Goal: Task Accomplishment & Management: Use online tool/utility

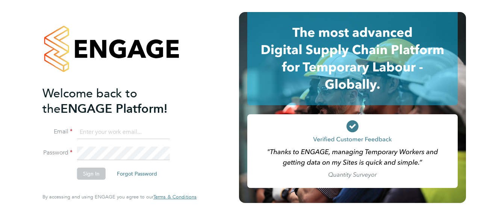
type input "creditcontrol@danielowen.co.uk"
click at [91, 172] on button "Sign In" at bounding box center [91, 174] width 29 height 12
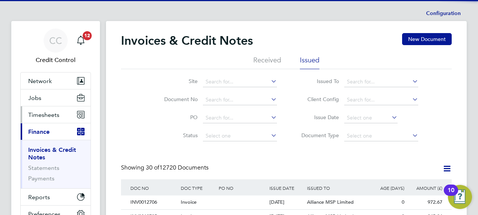
click at [47, 114] on span "Timesheets" at bounding box center [43, 114] width 31 height 7
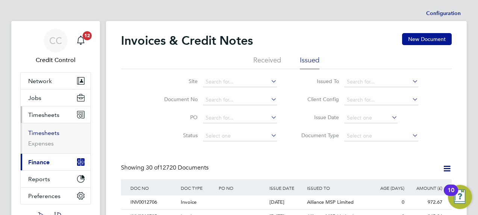
click at [44, 135] on link "Timesheets" at bounding box center [43, 132] width 31 height 7
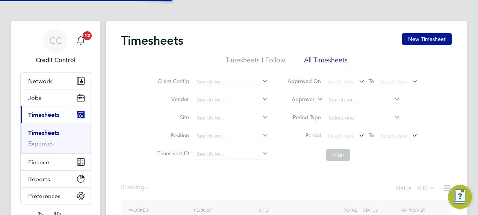
click at [300, 99] on label "Approver" at bounding box center [298, 100] width 34 height 8
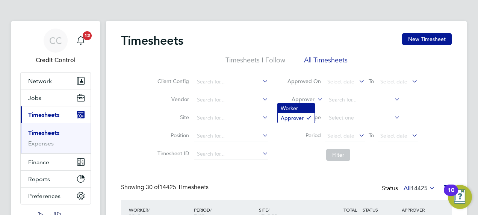
click at [296, 110] on li "Worker" at bounding box center [296, 108] width 37 height 10
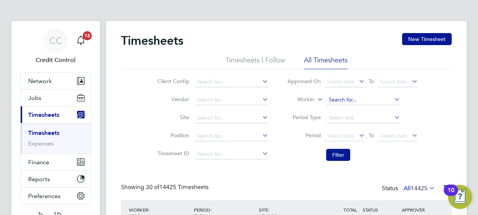
click at [341, 101] on input at bounding box center [363, 100] width 74 height 11
click at [348, 120] on li "Lau rentiu Ga man" at bounding box center [366, 120] width 81 height 10
type input "Laurentiu Gaman"
click at [335, 155] on button "Filter" at bounding box center [338, 155] width 24 height 12
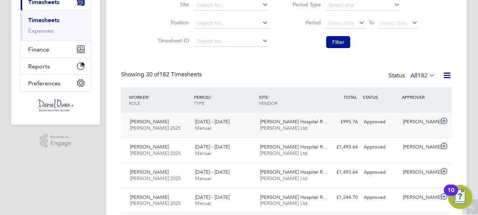
click at [443, 121] on icon at bounding box center [444, 121] width 9 height 6
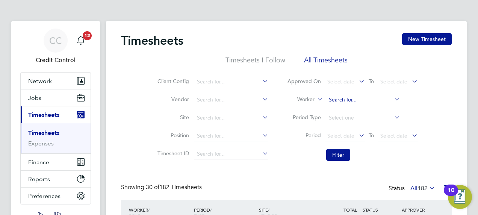
click at [374, 100] on input at bounding box center [363, 100] width 74 height 11
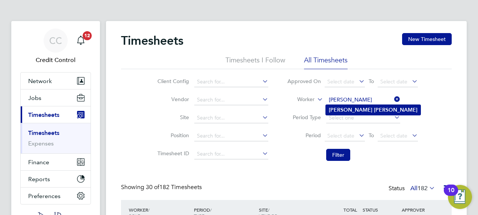
click at [358, 109] on li "Karl Webb" at bounding box center [373, 110] width 95 height 10
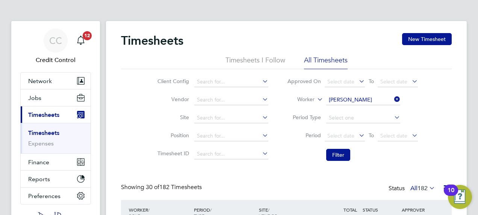
type input "[PERSON_NAME]"
click at [338, 152] on button "Filter" at bounding box center [338, 155] width 24 height 12
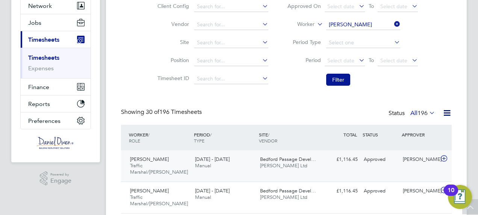
click at [444, 158] on icon at bounding box center [444, 159] width 9 height 6
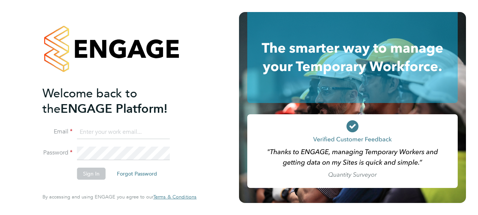
type input "creditcontrol@danielowen.co.uk"
click at [92, 173] on button "Sign In" at bounding box center [91, 174] width 29 height 12
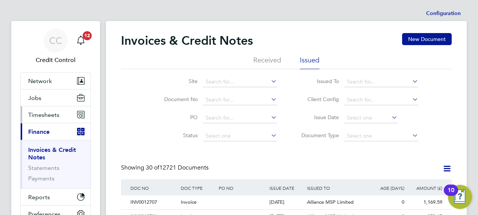
click at [47, 115] on span "Timesheets" at bounding box center [43, 114] width 31 height 7
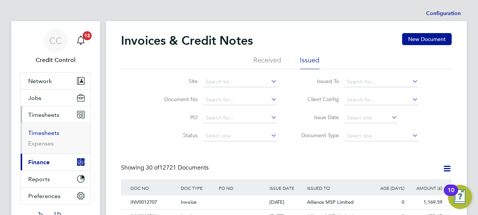
click at [43, 134] on link "Timesheets" at bounding box center [43, 132] width 31 height 7
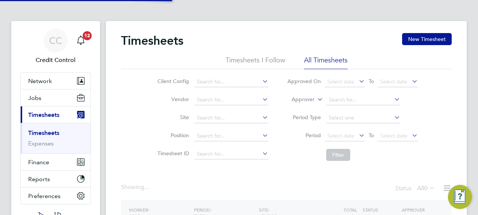
click at [308, 98] on label "Approver" at bounding box center [298, 100] width 34 height 8
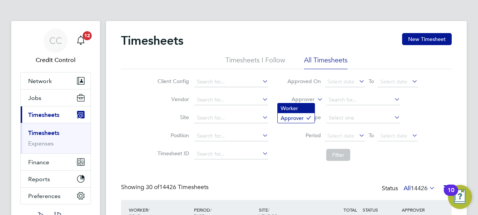
click at [296, 107] on li "Worker" at bounding box center [296, 108] width 37 height 10
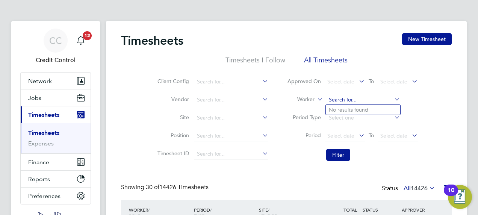
click at [338, 100] on input at bounding box center [363, 100] width 74 height 11
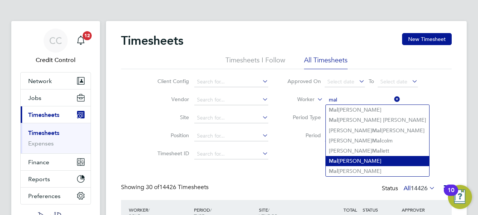
click at [338, 159] on li "Mal [PERSON_NAME]" at bounding box center [377, 161] width 103 height 10
type input "[PERSON_NAME]"
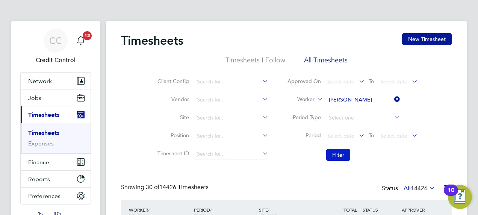
click at [334, 153] on button "Filter" at bounding box center [338, 155] width 24 height 12
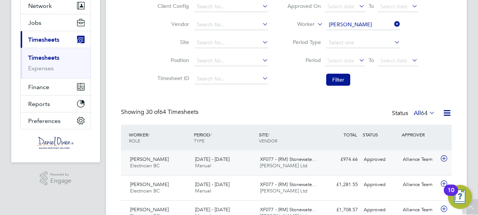
click at [443, 157] on icon at bounding box center [444, 159] width 9 height 6
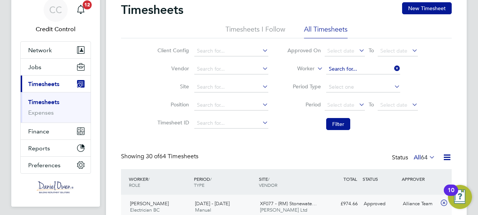
click at [361, 68] on input at bounding box center [363, 69] width 74 height 11
click at [360, 80] on li "[PERSON_NAME]" at bounding box center [363, 79] width 74 height 10
type input "[PERSON_NAME]"
click at [338, 124] on button "Filter" at bounding box center [338, 124] width 24 height 12
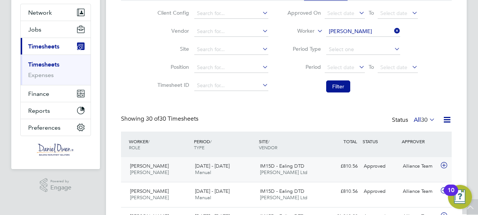
click at [441, 165] on icon at bounding box center [444, 165] width 9 height 6
